Goal: Information Seeking & Learning: Find specific page/section

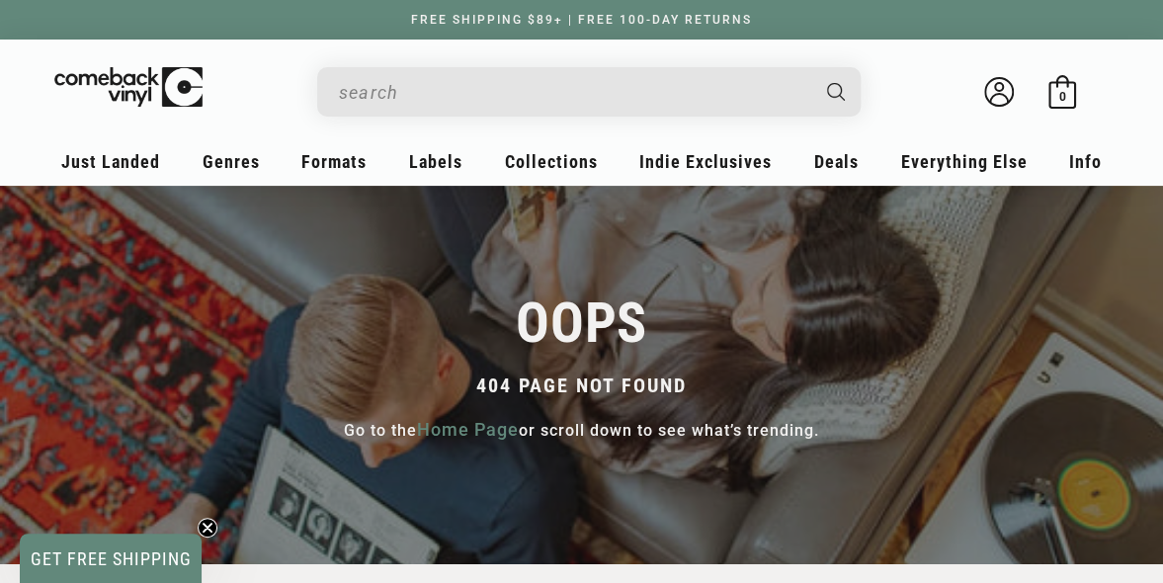
click at [429, 429] on link "Home Page" at bounding box center [468, 429] width 102 height 27
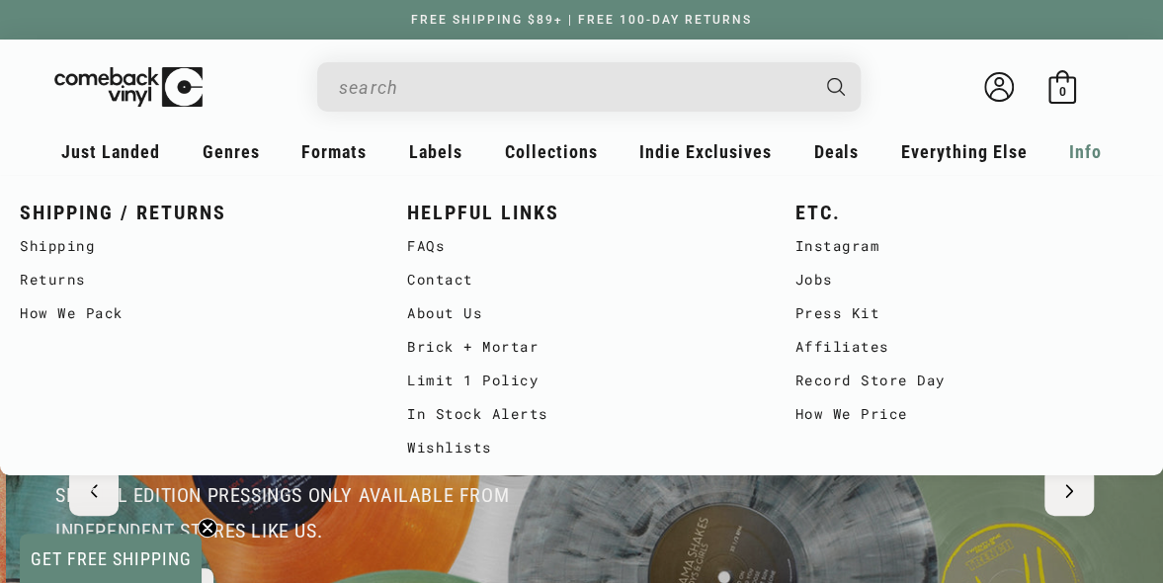
scroll to position [0, 1162]
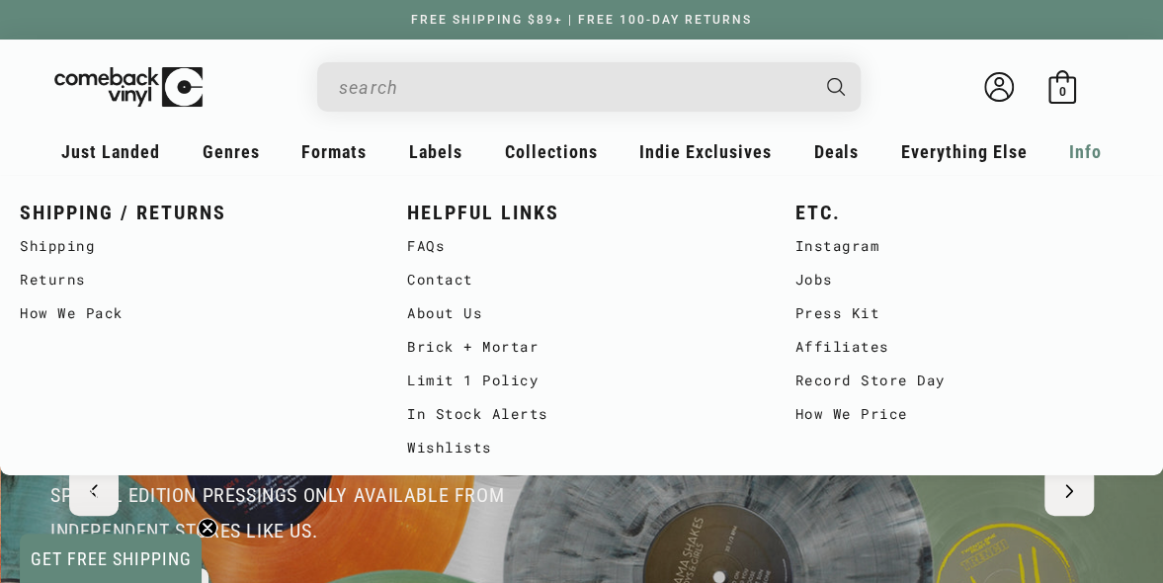
click at [1081, 147] on span "Info" at bounding box center [1085, 151] width 33 height 21
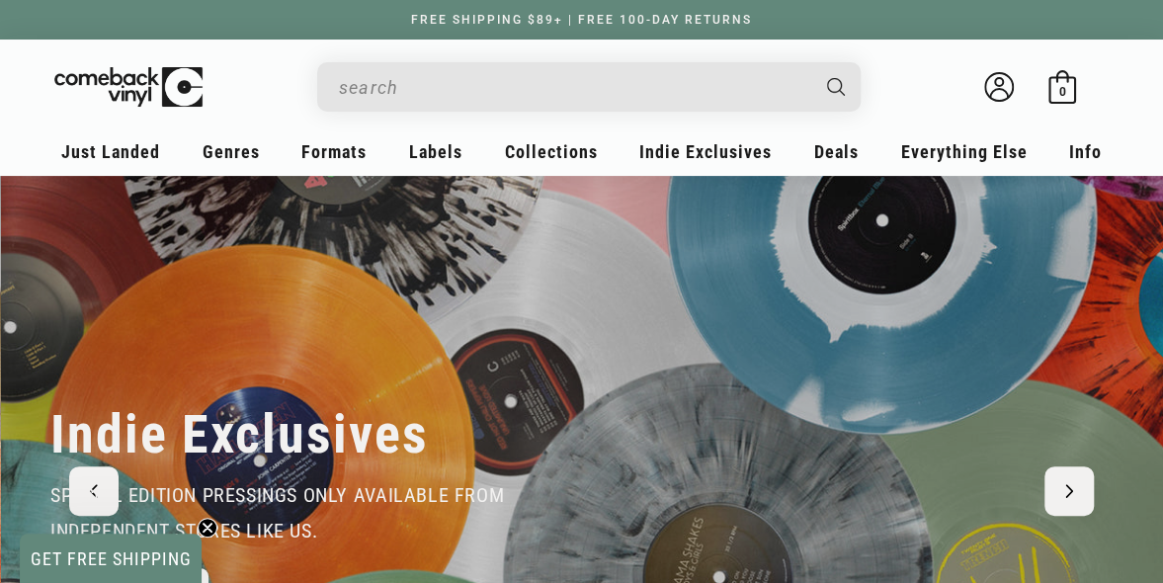
click at [720, 84] on input "When autocomplete results are available use up and down arrows to review and en…" at bounding box center [573, 87] width 468 height 41
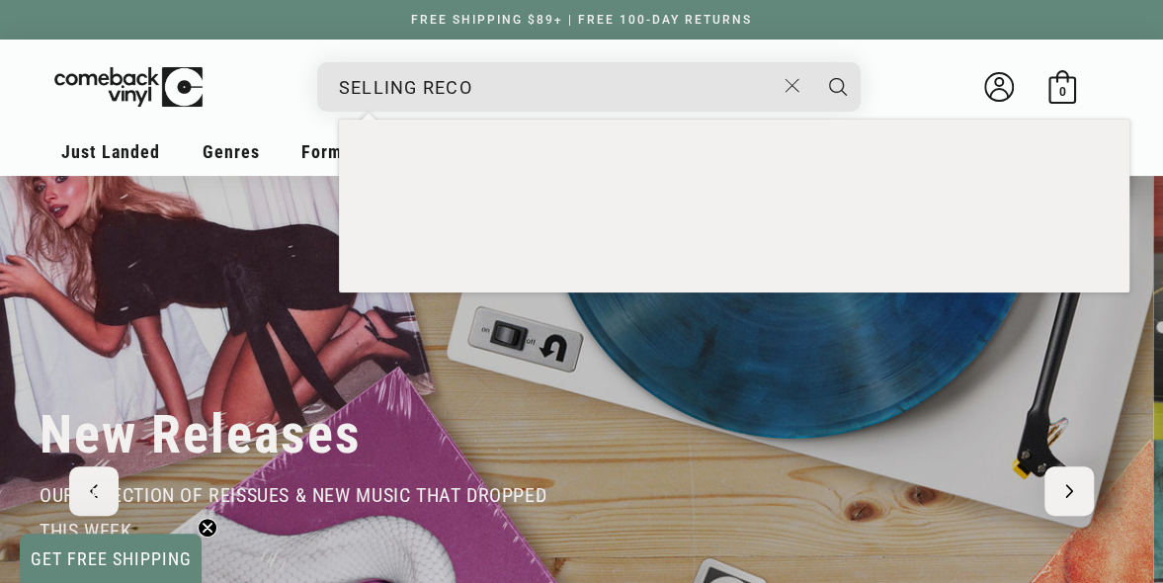
scroll to position [0, 0]
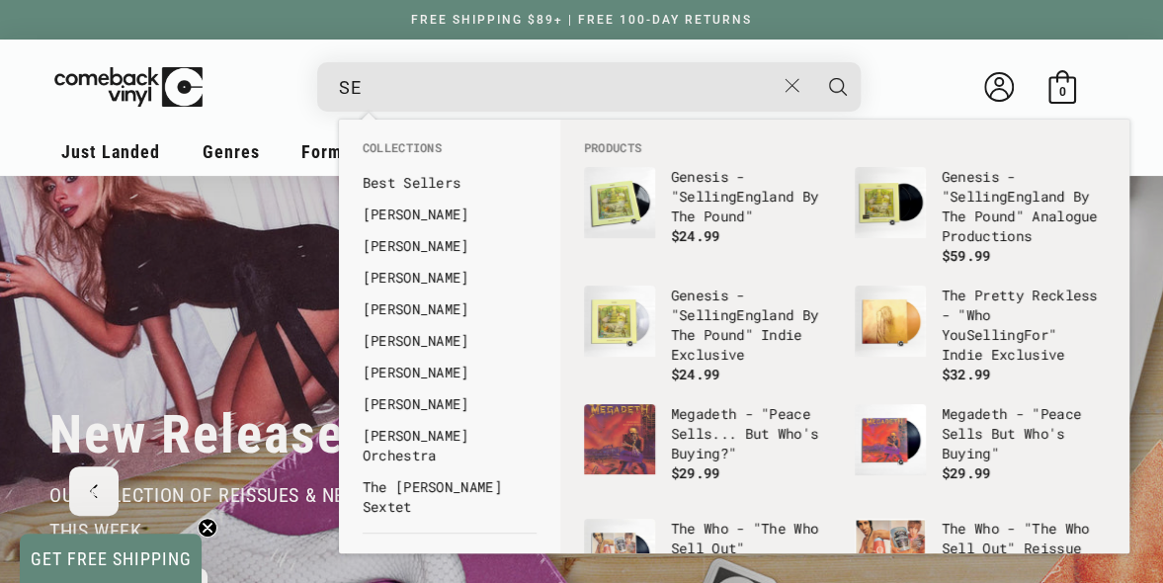
type input "S"
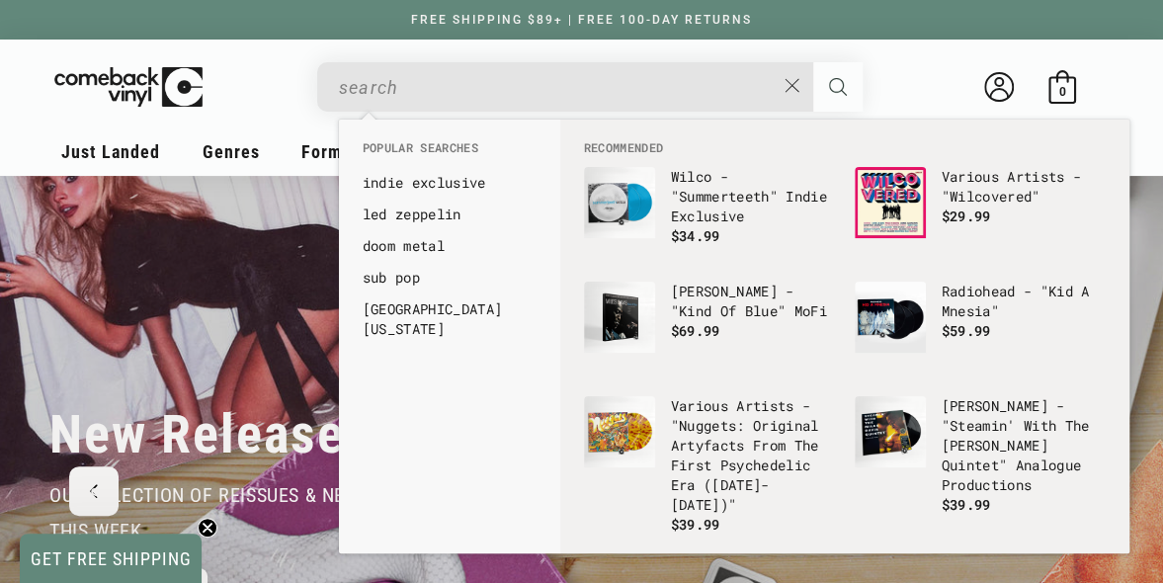
click at [838, 84] on icon "Search" at bounding box center [838, 87] width 18 height 18
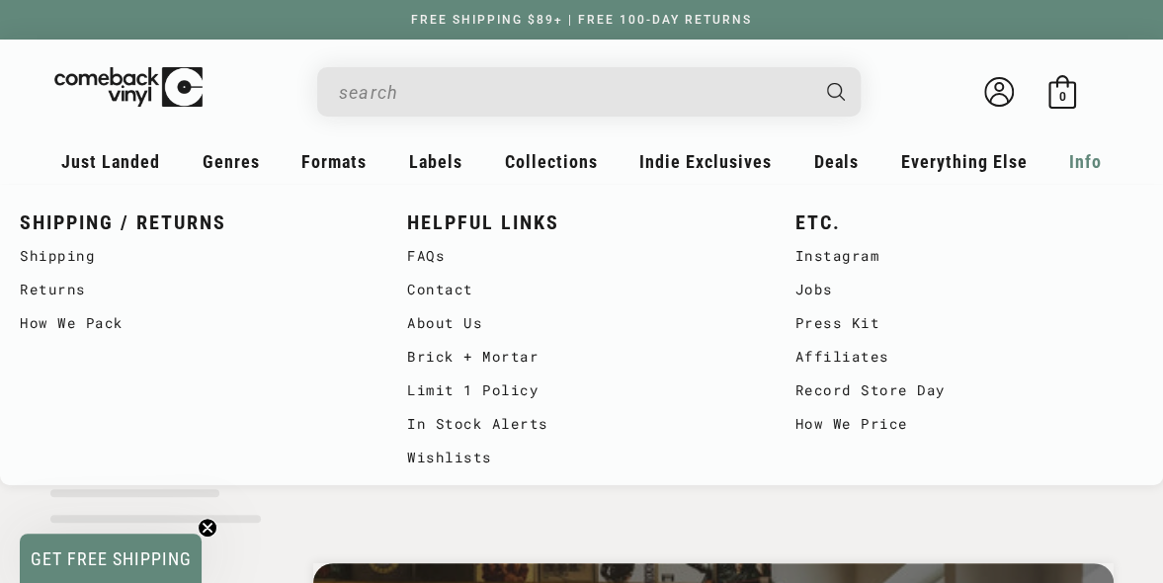
click at [1087, 169] on span "Info" at bounding box center [1085, 161] width 33 height 21
click at [421, 263] on link "FAQs" at bounding box center [581, 256] width 348 height 34
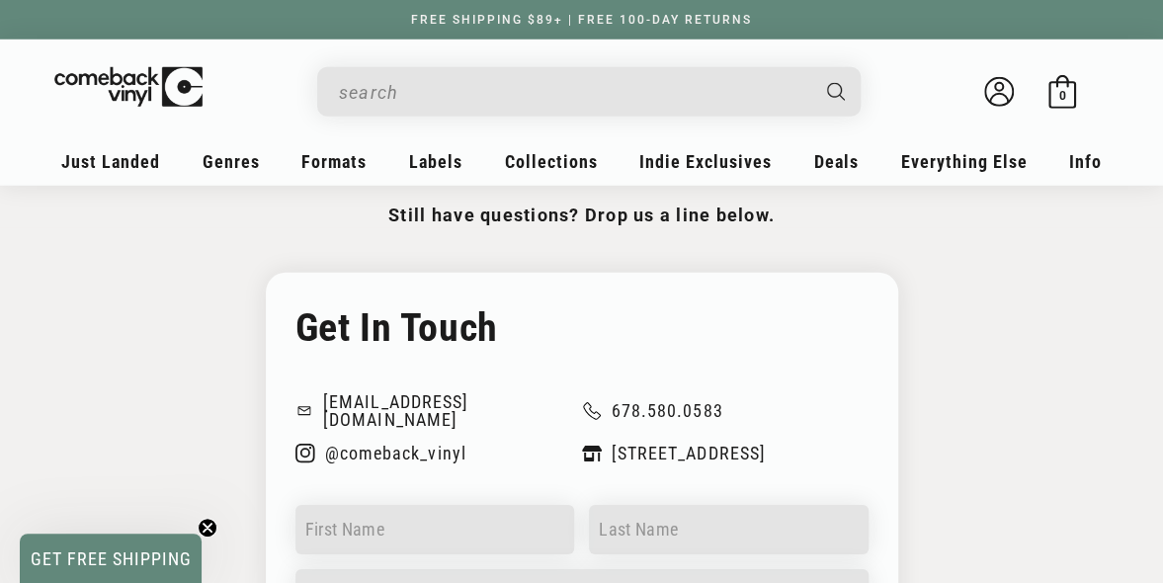
scroll to position [2603, 0]
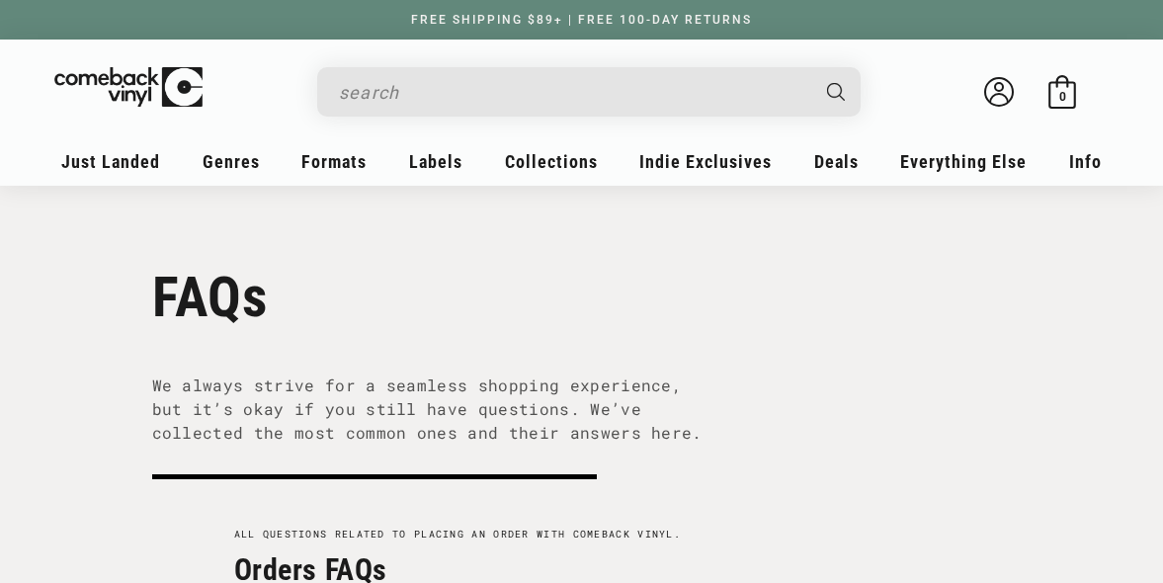
scroll to position [2603, 0]
